Goal: Navigation & Orientation: Understand site structure

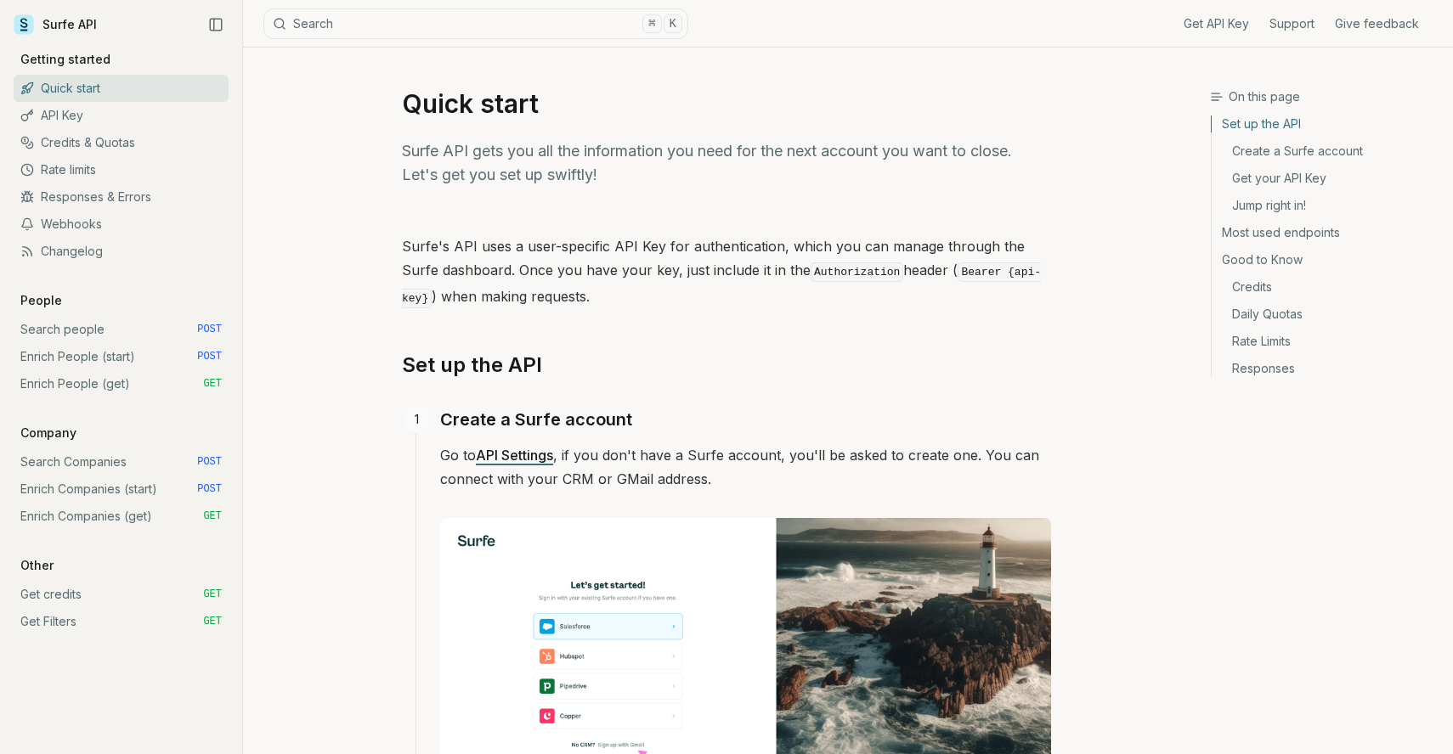
click at [73, 326] on link "Search people POST" at bounding box center [121, 329] width 215 height 27
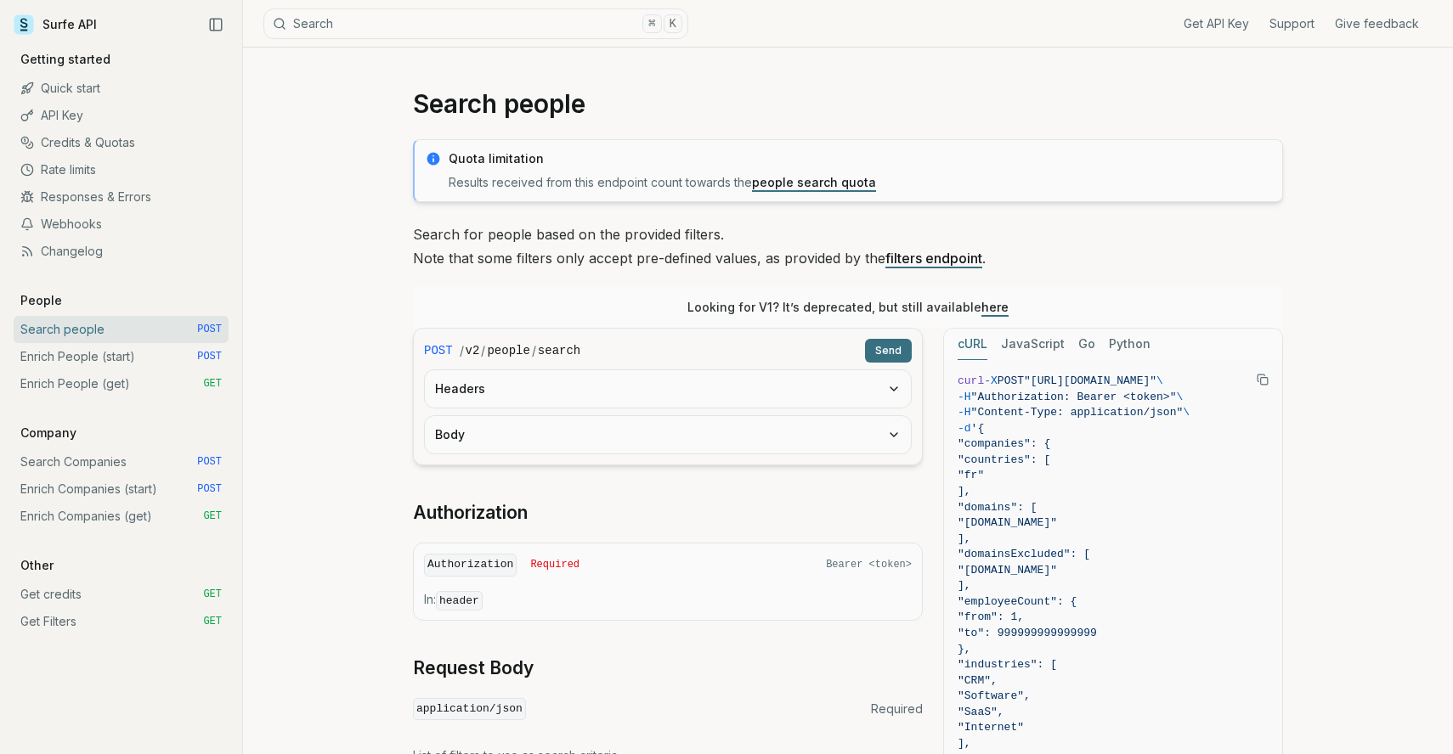
click at [82, 352] on link "Enrich People (start) POST" at bounding box center [121, 356] width 215 height 27
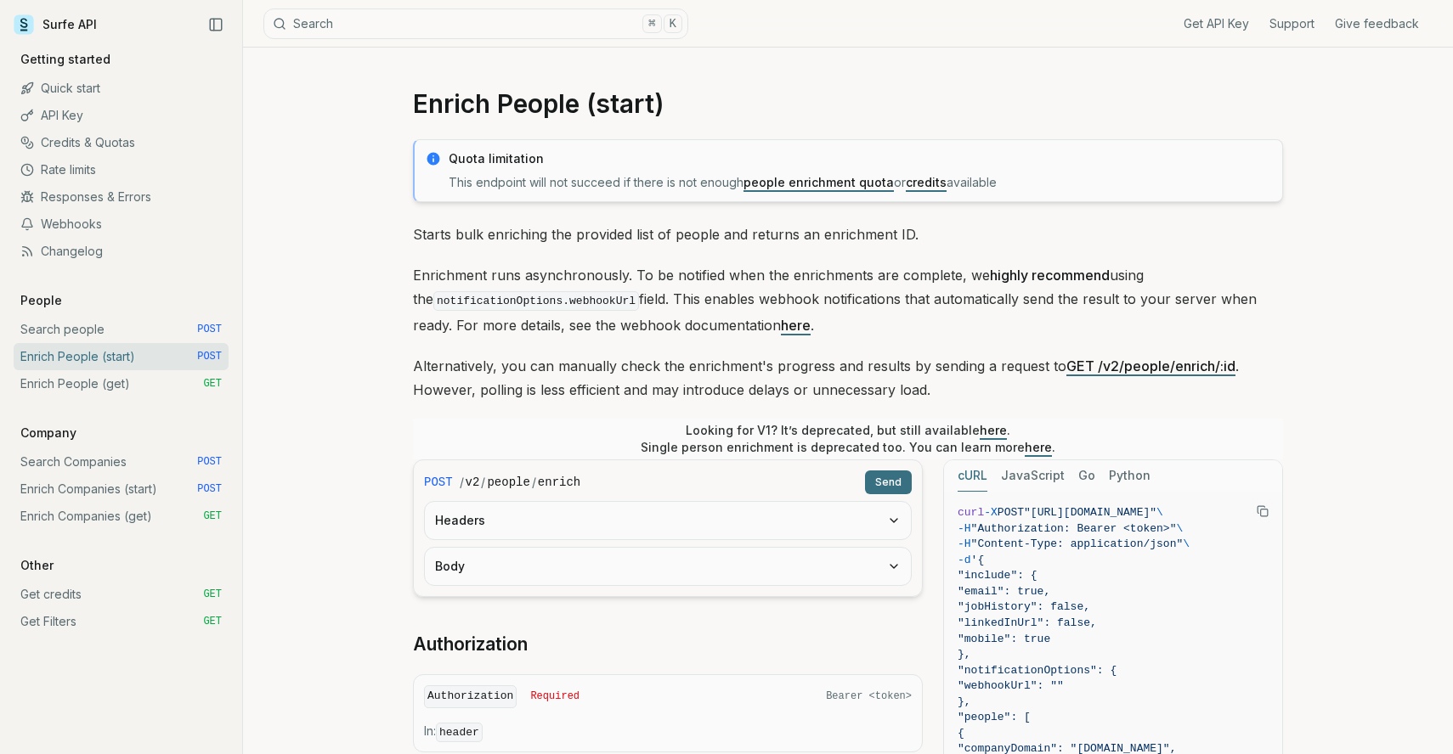
click at [88, 388] on link "Enrich People (get) GET" at bounding box center [121, 383] width 215 height 27
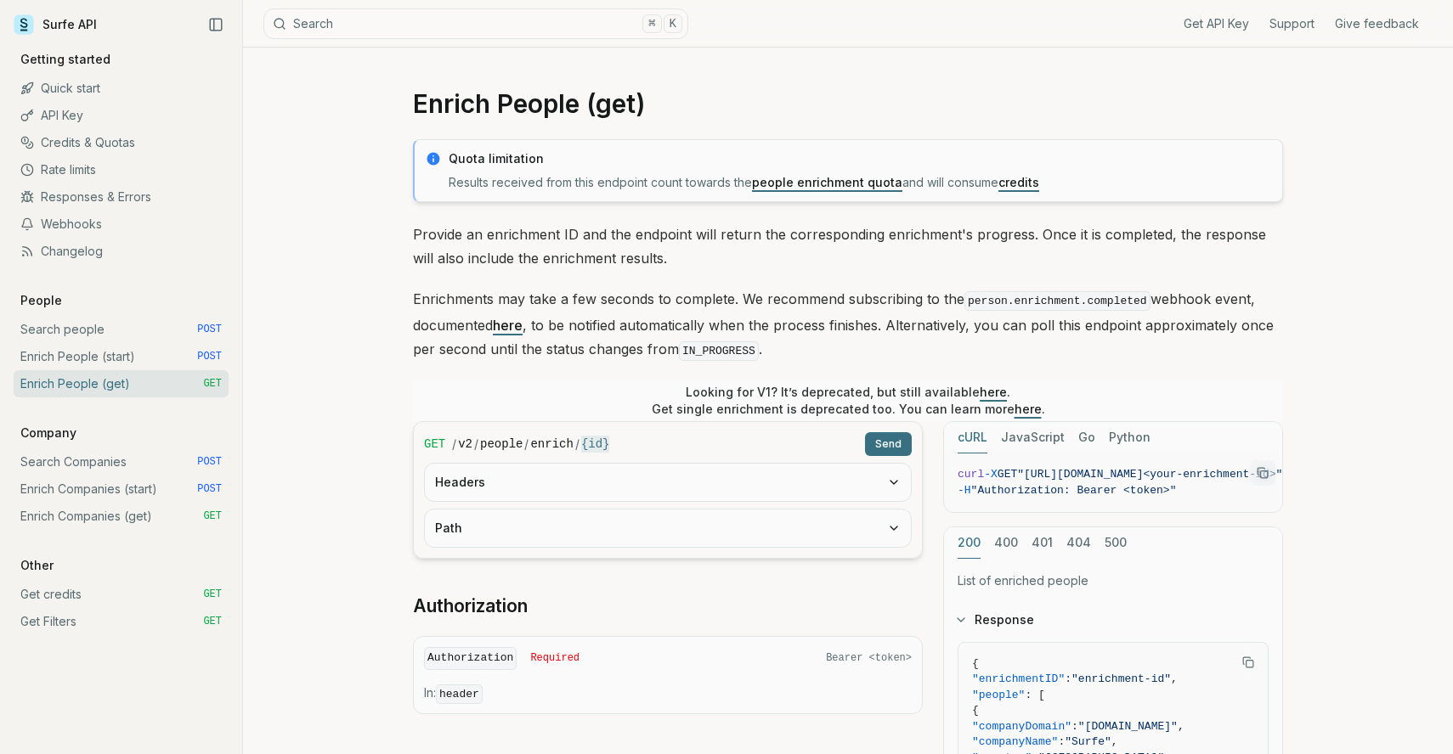
click at [92, 473] on link "Search Companies POST" at bounding box center [121, 462] width 215 height 27
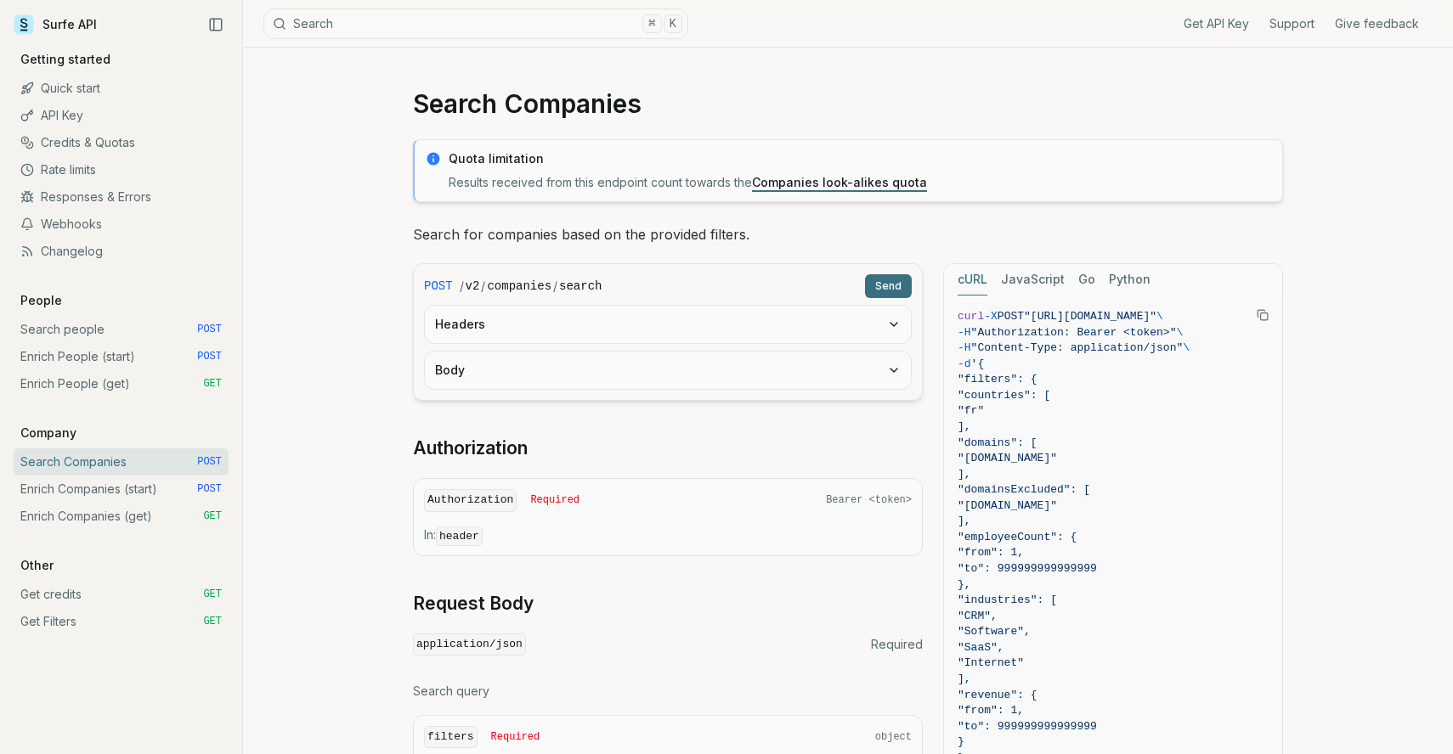
click at [92, 490] on link "Enrich Companies (start) POST" at bounding box center [121, 489] width 215 height 27
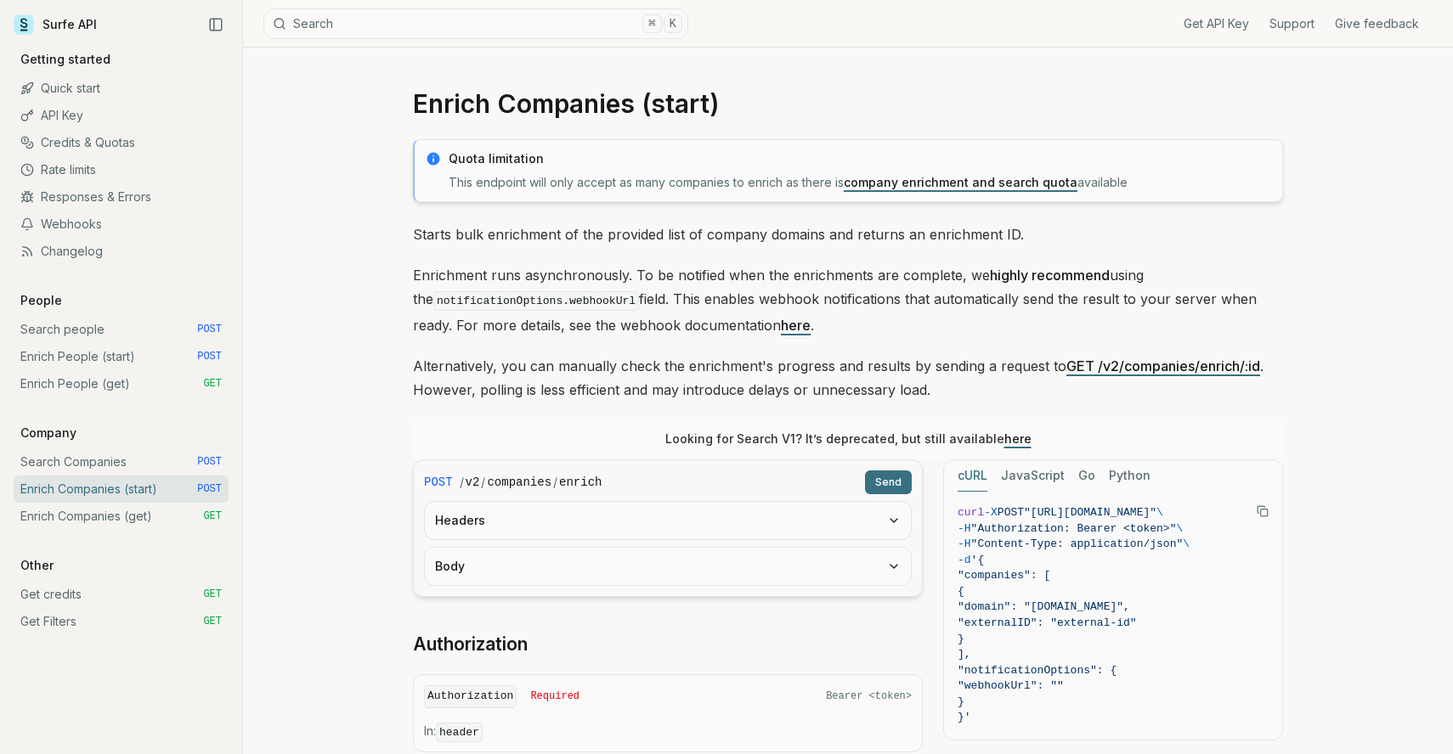
click at [92, 524] on link "Enrich Companies (get) GET" at bounding box center [121, 516] width 215 height 27
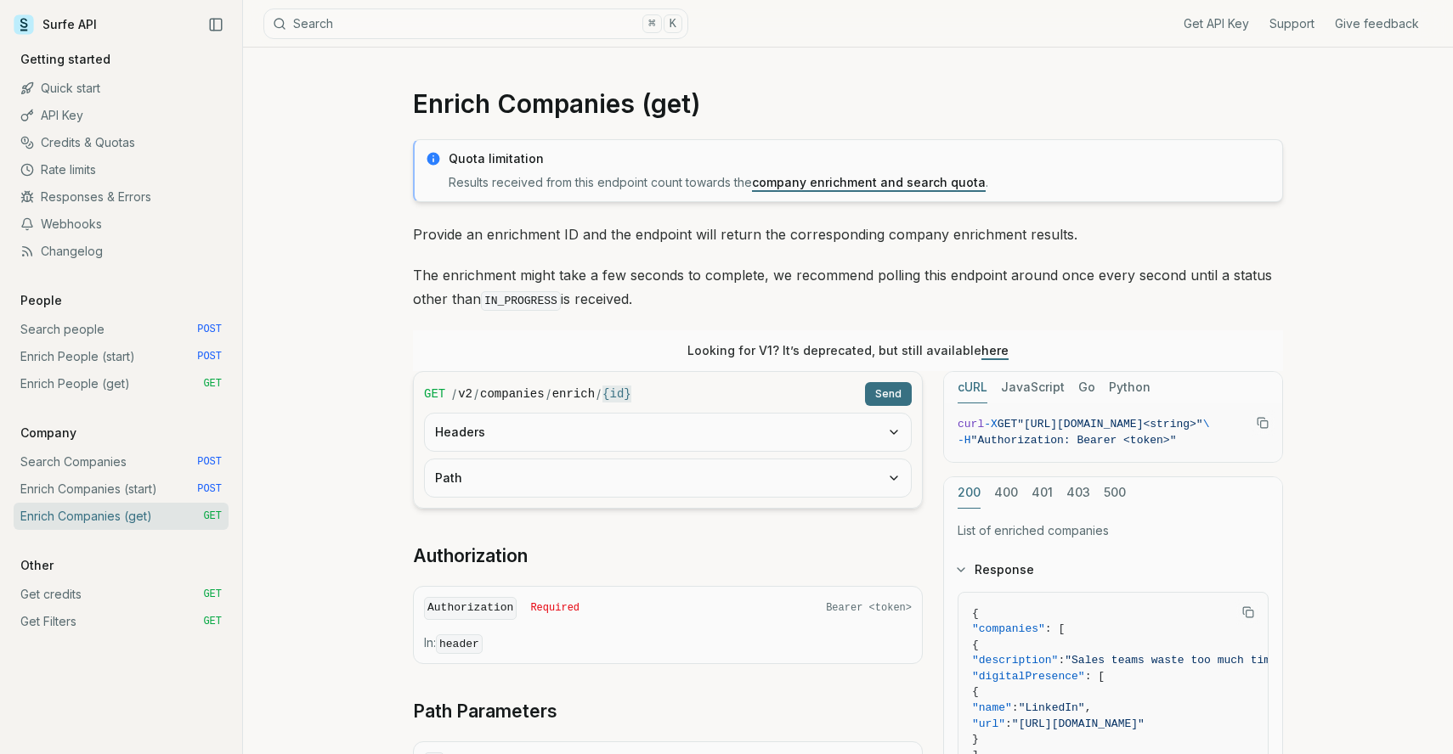
click at [77, 602] on link "Get credits GET" at bounding box center [121, 594] width 215 height 27
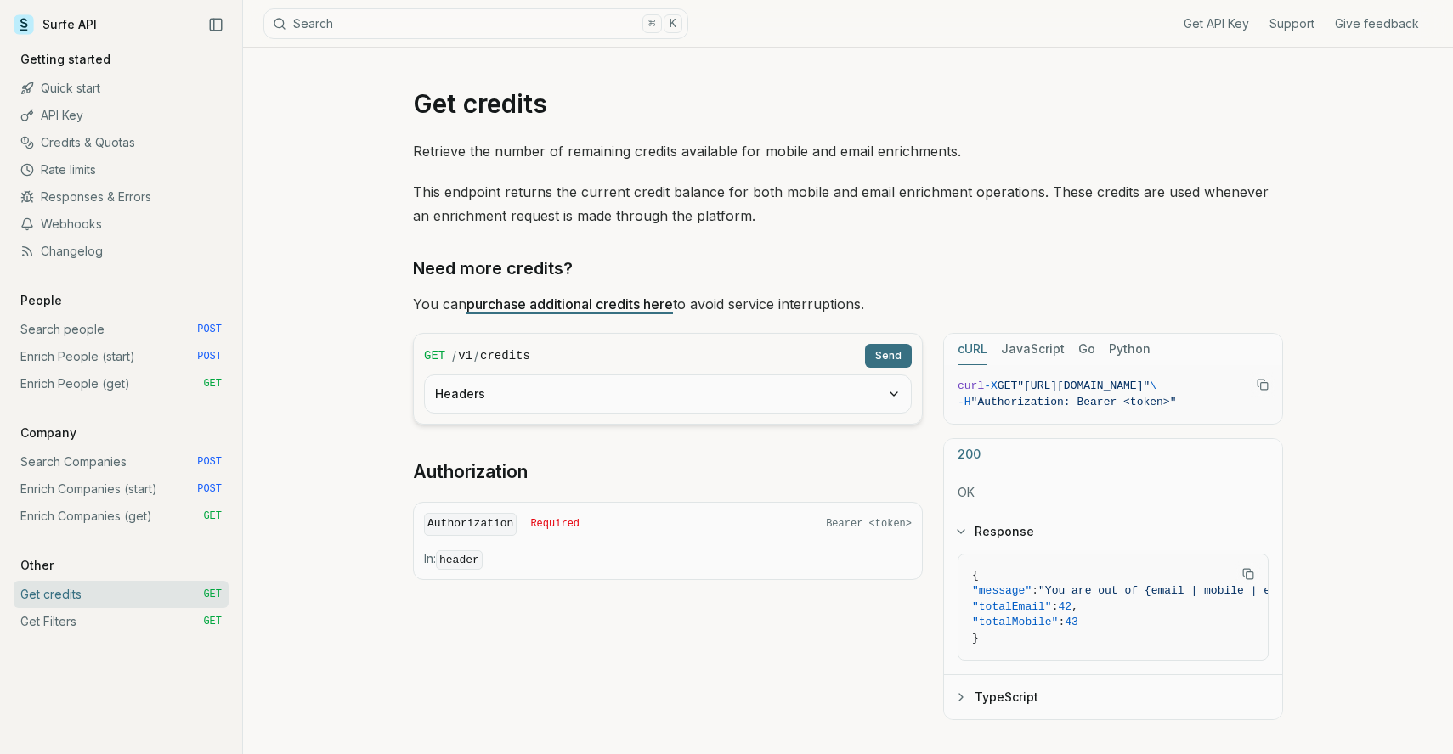
click at [79, 630] on link "Get Filters GET" at bounding box center [121, 621] width 215 height 27
